Goal: Task Accomplishment & Management: Use online tool/utility

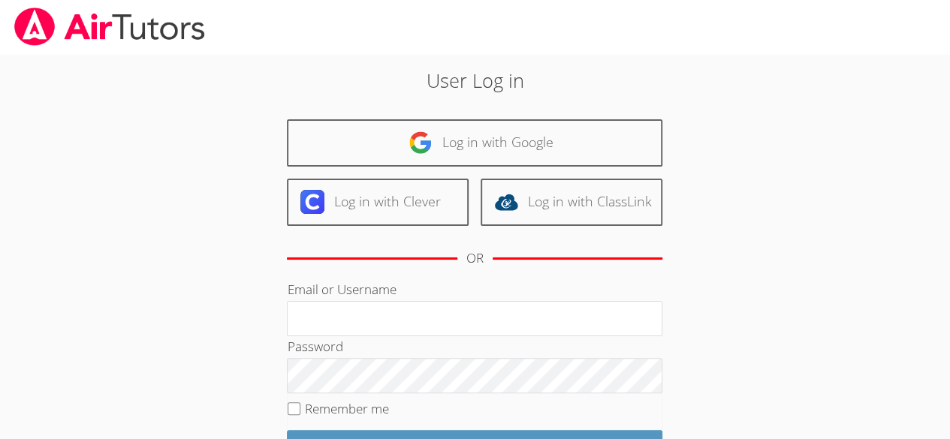
click at [230, 164] on div "User Log in Log in with Google Log in with Clever Log in with ClassLink OR Emai…" at bounding box center [474, 314] width 513 height 497
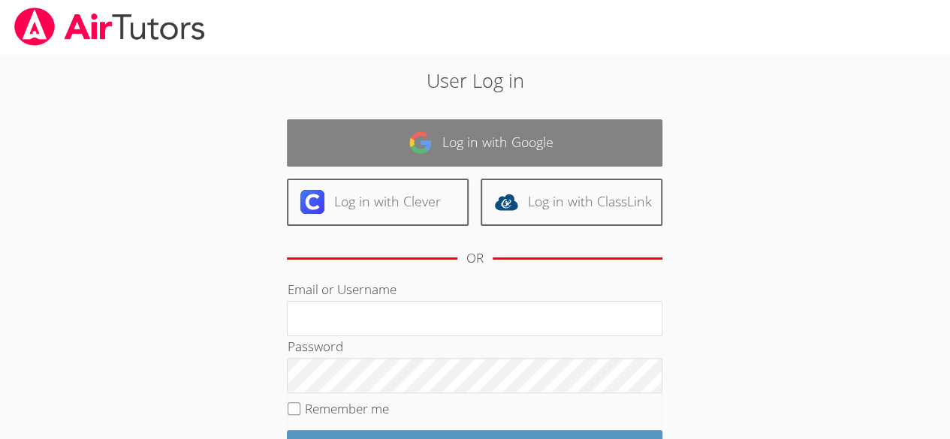
click at [335, 127] on link "Log in with Google" at bounding box center [474, 142] width 375 height 47
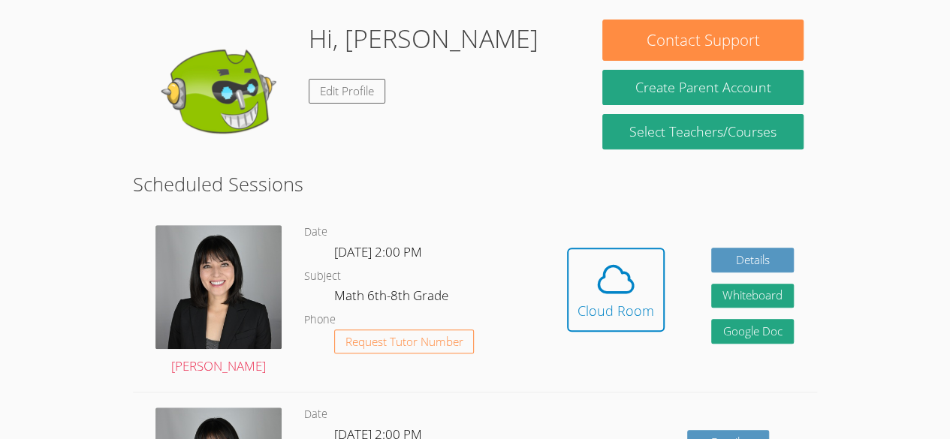
scroll to position [227, 0]
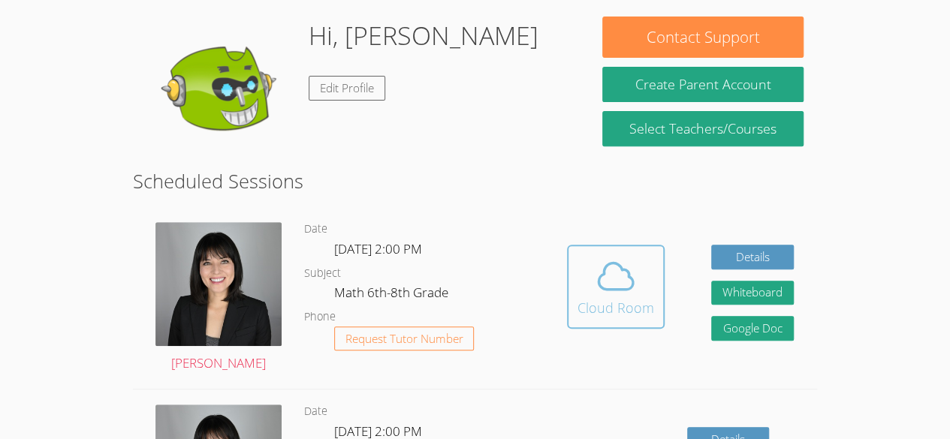
click at [644, 293] on span at bounding box center [615, 276] width 77 height 42
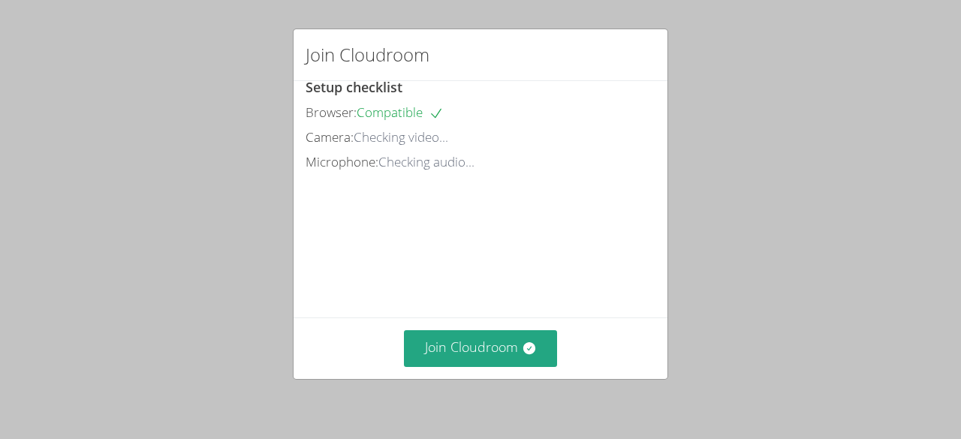
scroll to position [26, 0]
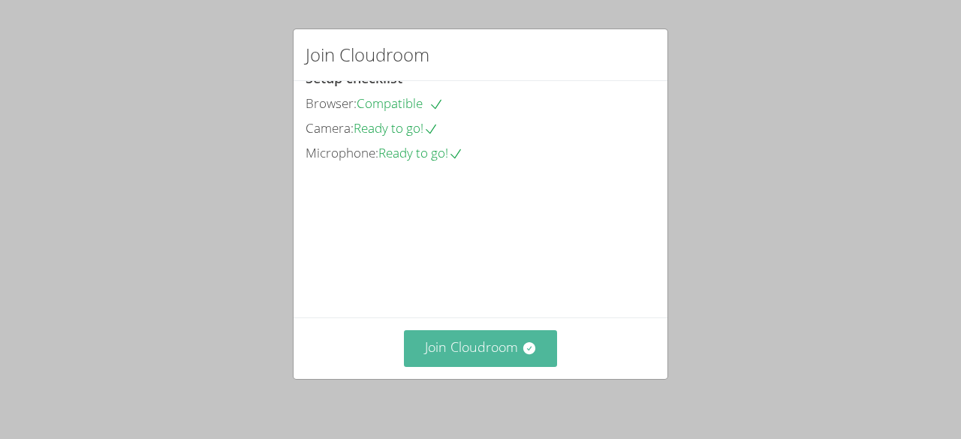
click at [528, 347] on icon at bounding box center [529, 348] width 15 height 15
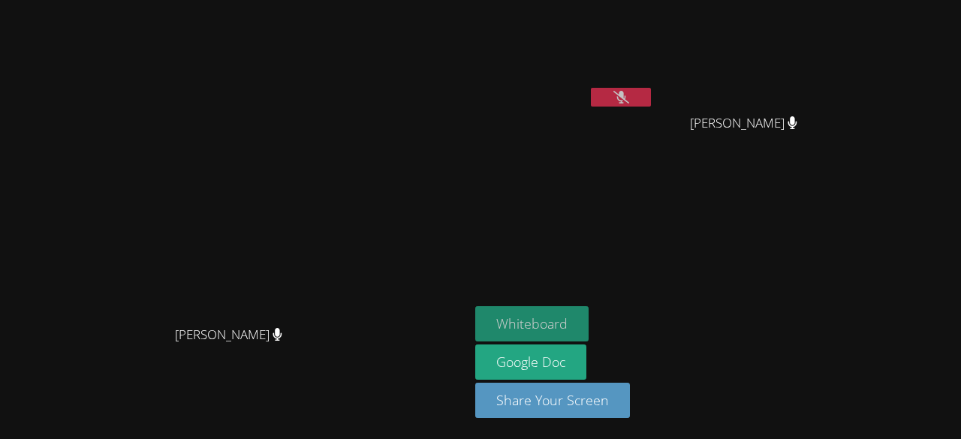
click at [554, 336] on button "Whiteboard" at bounding box center [531, 323] width 113 height 35
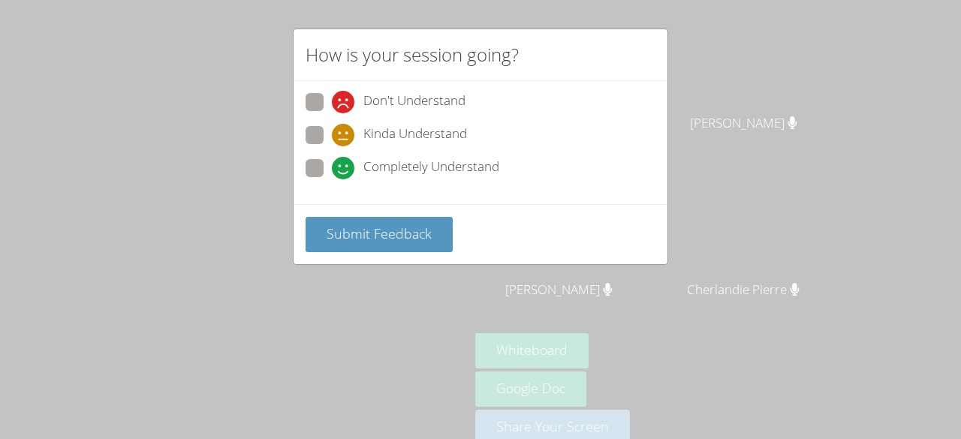
click at [327, 169] on label "Completely Understand" at bounding box center [403, 169] width 194 height 20
click at [332, 169] on input "Completely Understand" at bounding box center [338, 165] width 13 height 13
radio input "true"
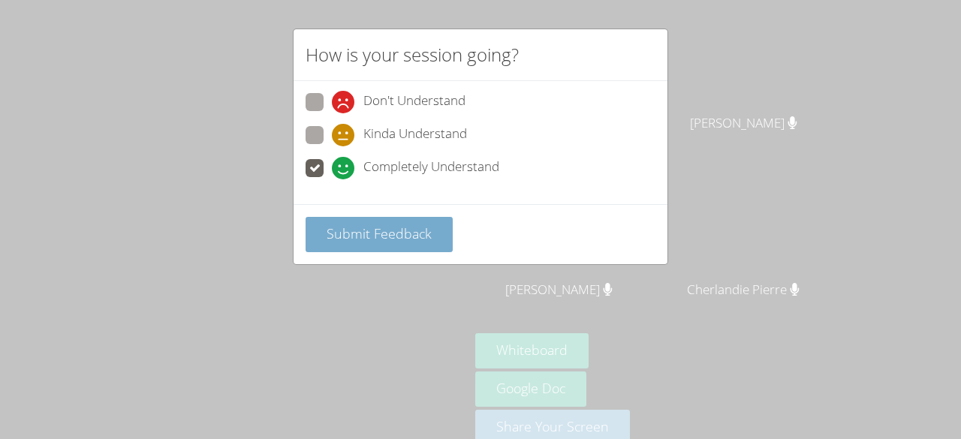
click at [345, 226] on span "Submit Feedback" at bounding box center [379, 233] width 105 height 18
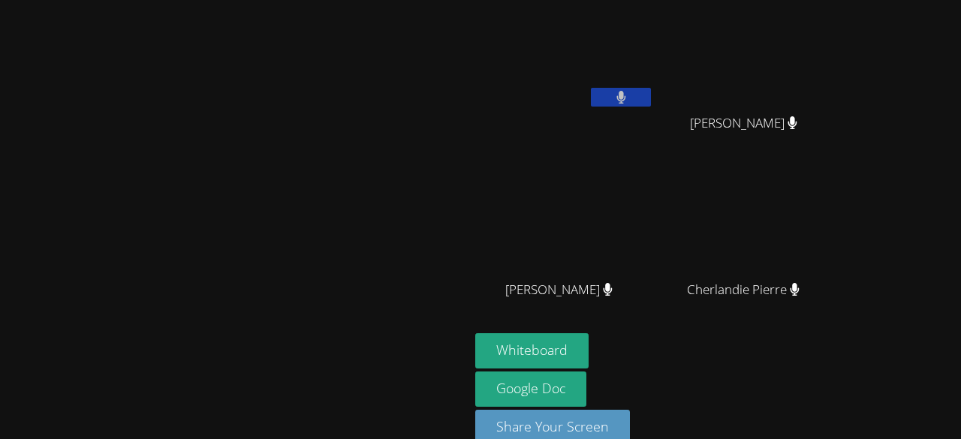
click at [625, 102] on icon at bounding box center [620, 97] width 9 height 13
